Goal: Task Accomplishment & Management: Use online tool/utility

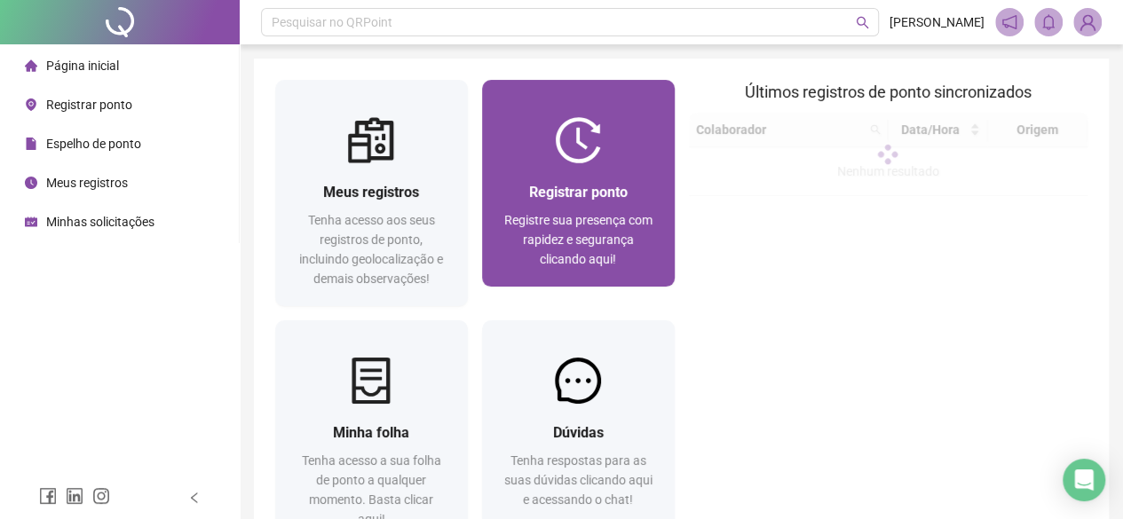
click at [596, 184] on span "Registrar ponto" at bounding box center [578, 192] width 99 height 17
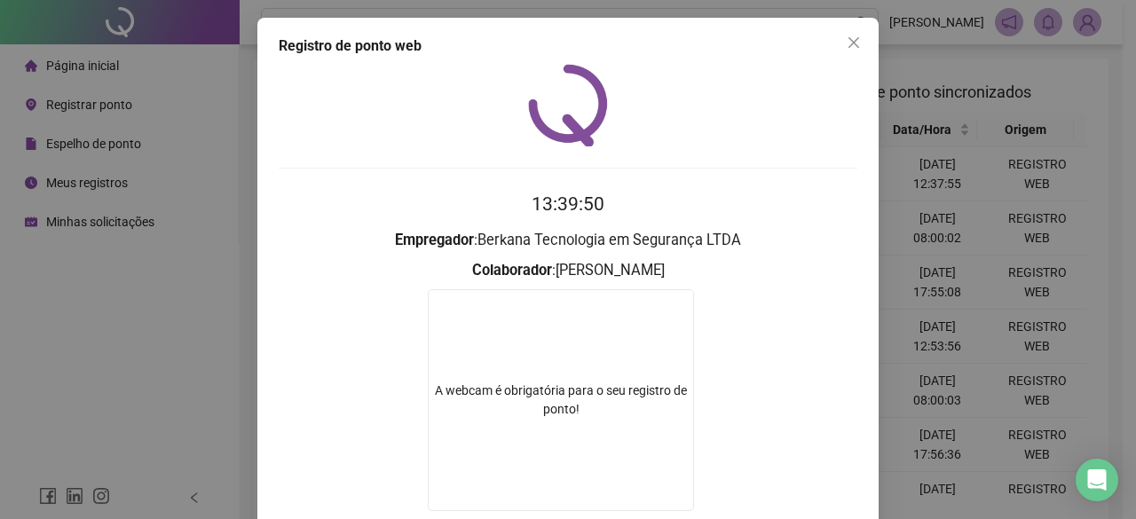
scroll to position [89, 0]
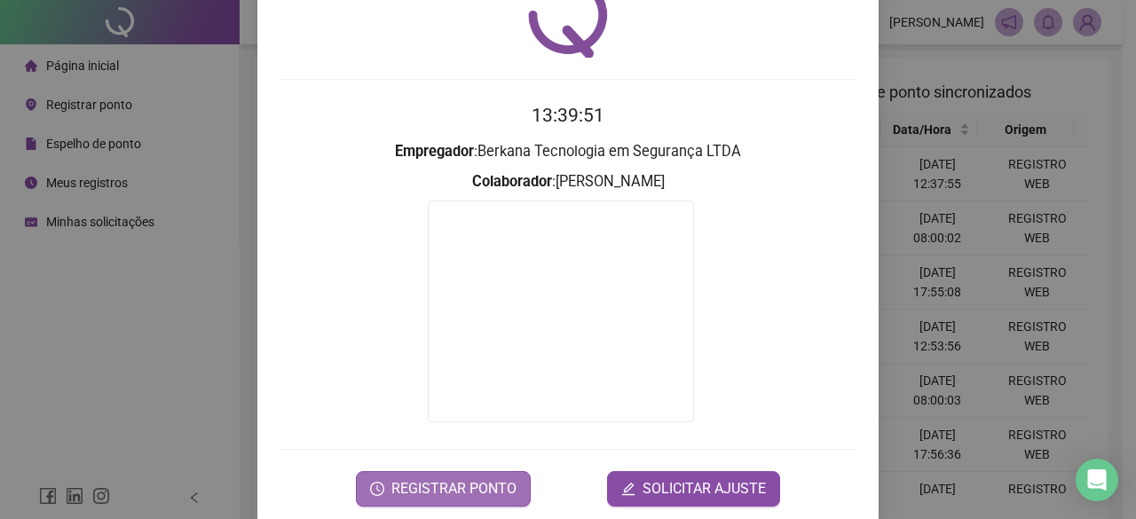
click at [461, 474] on button "REGISTRAR PONTO" at bounding box center [443, 489] width 175 height 36
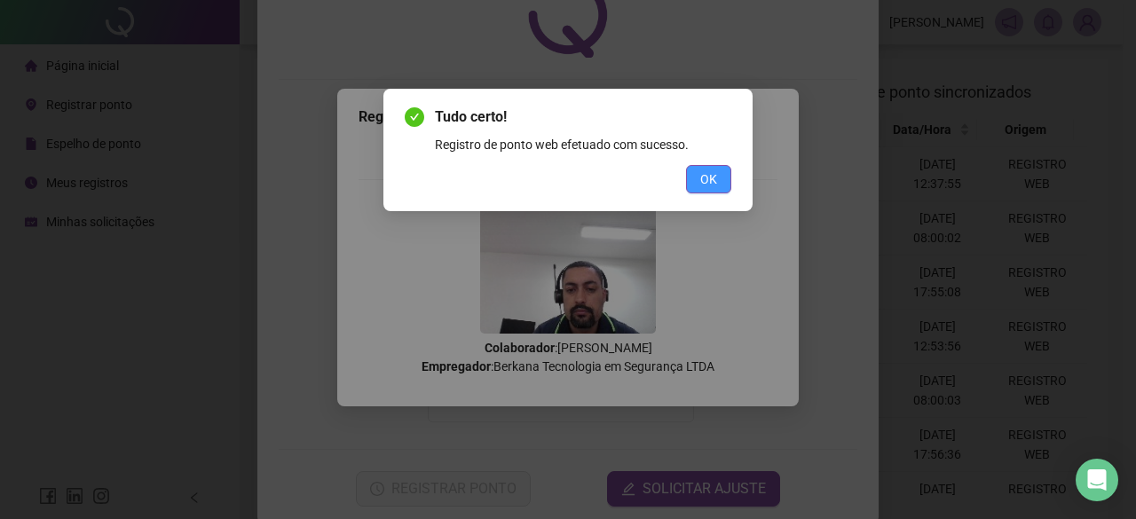
click at [705, 185] on span "OK" at bounding box center [708, 180] width 17 height 20
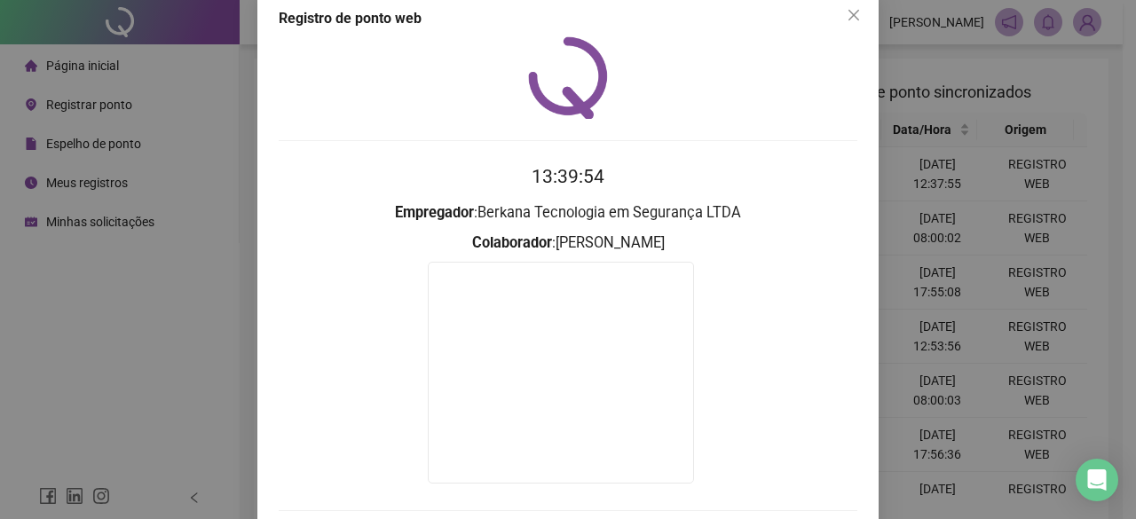
scroll to position [0, 0]
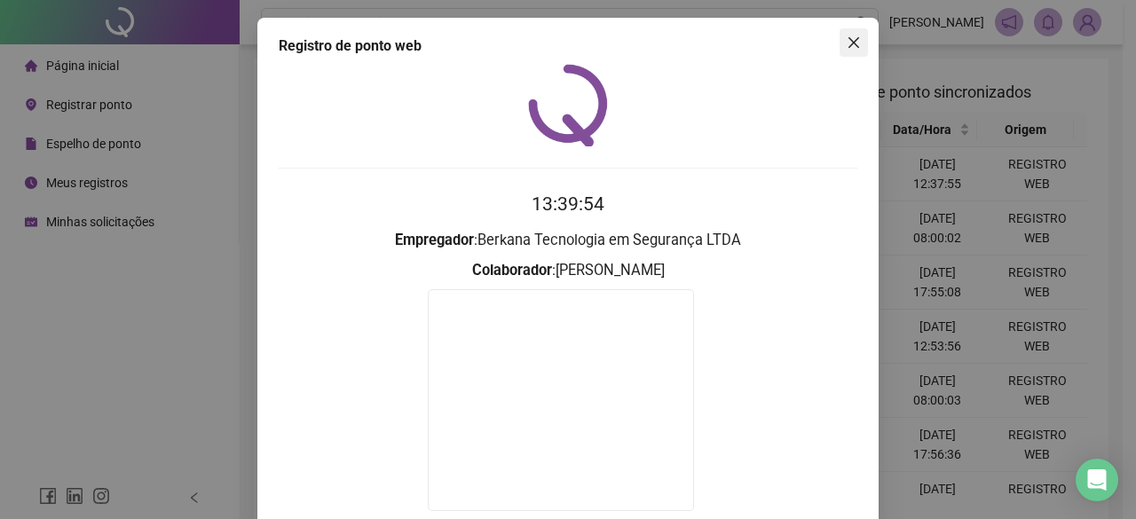
click at [853, 47] on icon "close" at bounding box center [854, 43] width 14 height 14
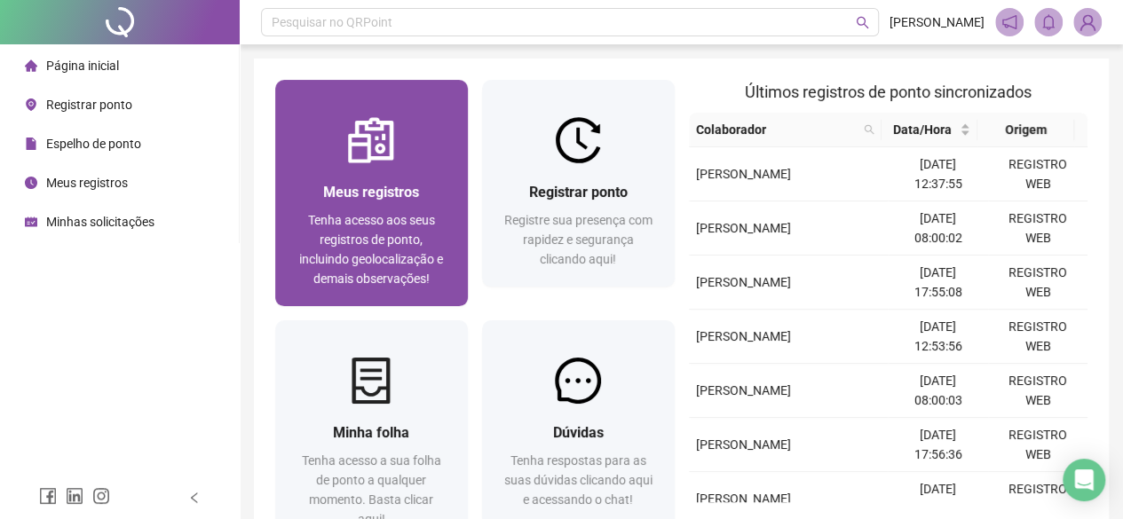
click at [394, 215] on span "Tenha acesso aos seus registros de ponto, incluindo geolocalização e demais obs…" at bounding box center [371, 249] width 144 height 73
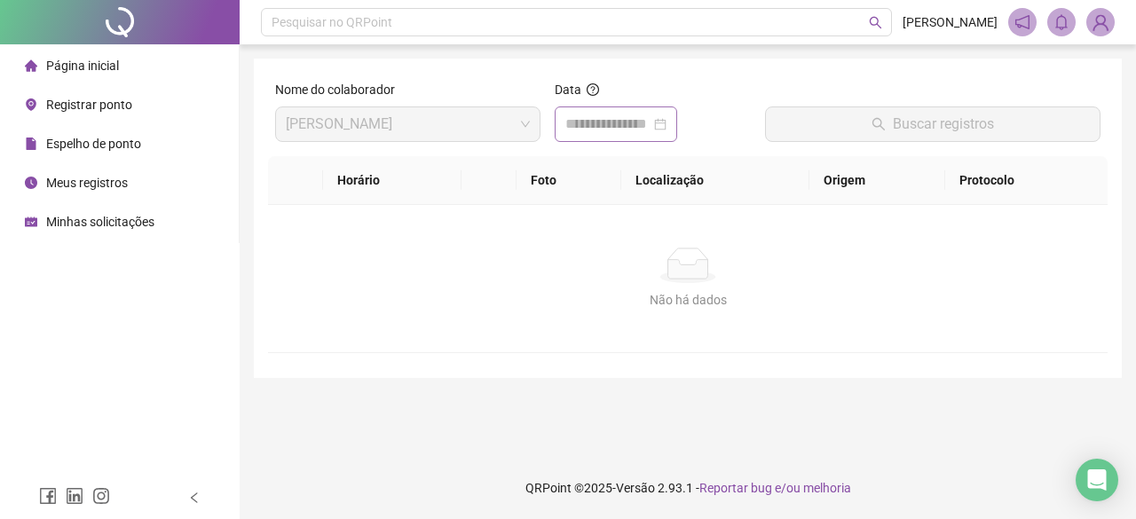
click at [667, 129] on div at bounding box center [615, 124] width 101 height 21
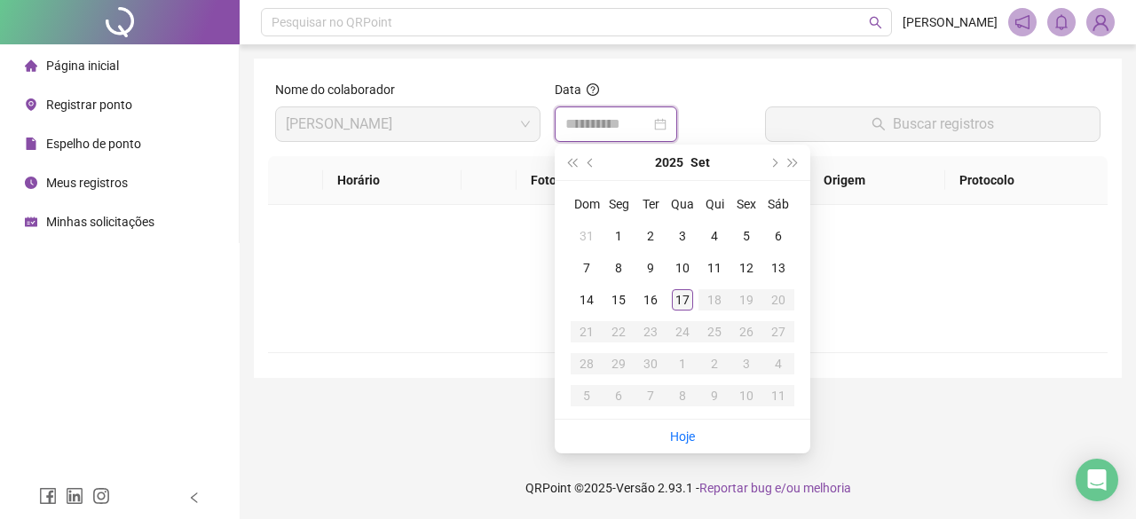
type input "**********"
click at [679, 299] on div "17" at bounding box center [682, 299] width 21 height 21
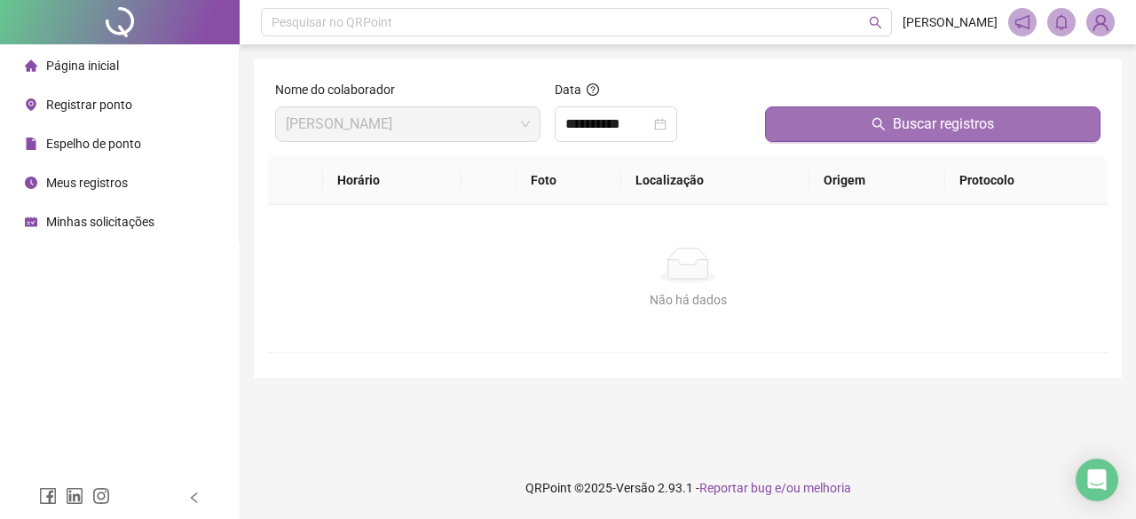
click at [865, 122] on button "Buscar registros" at bounding box center [932, 125] width 335 height 36
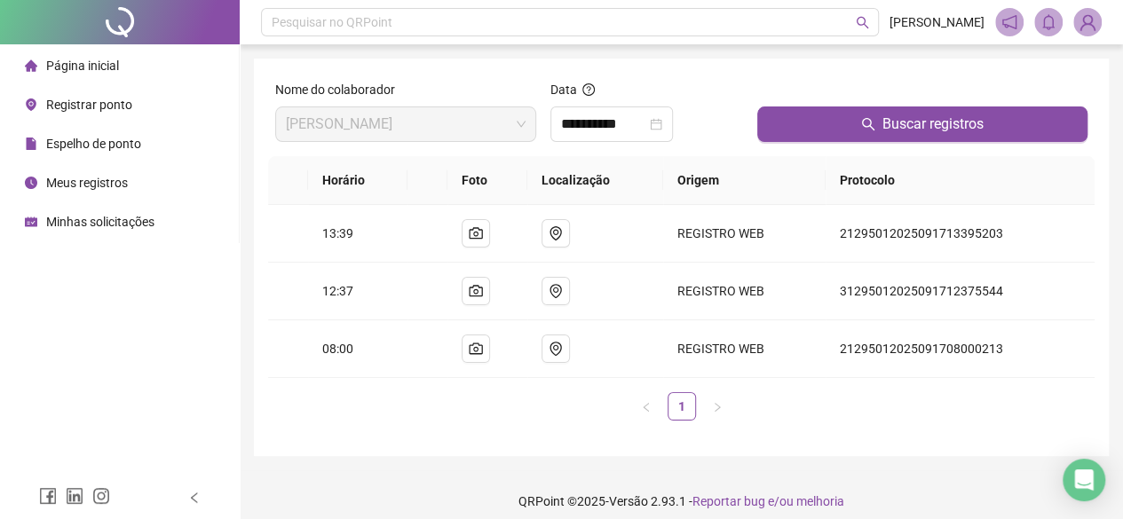
click at [1073, 29] on span at bounding box center [1087, 22] width 28 height 28
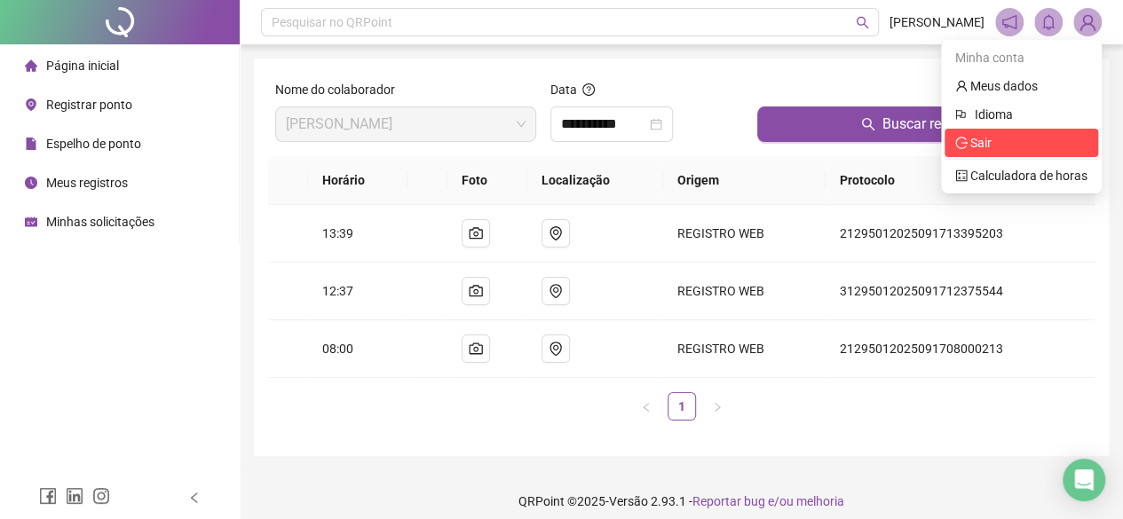
click at [983, 145] on span "Sair" at bounding box center [980, 143] width 21 height 14
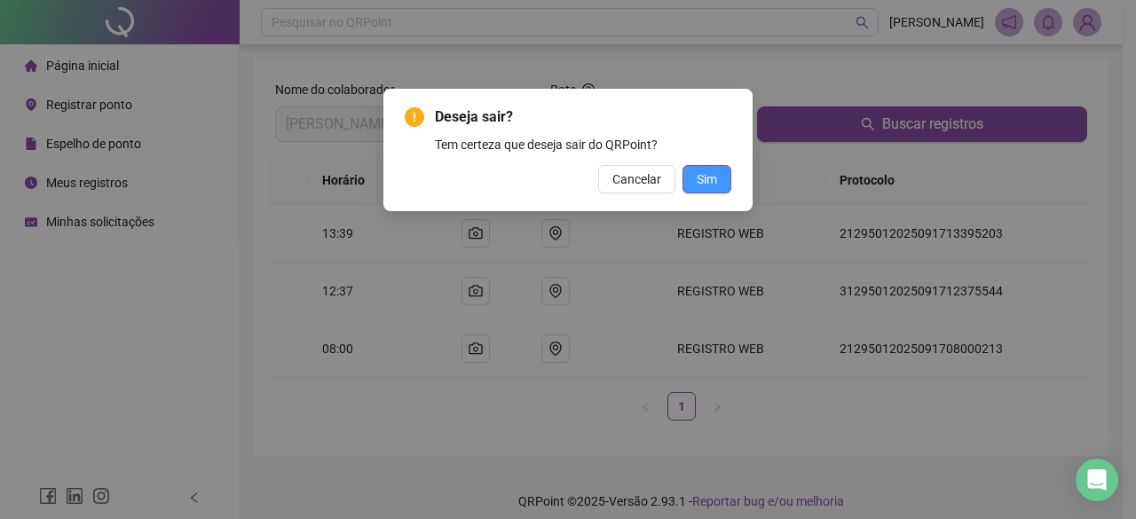
click at [719, 171] on button "Sim" at bounding box center [707, 179] width 49 height 28
